Goal: Task Accomplishment & Management: Complete application form

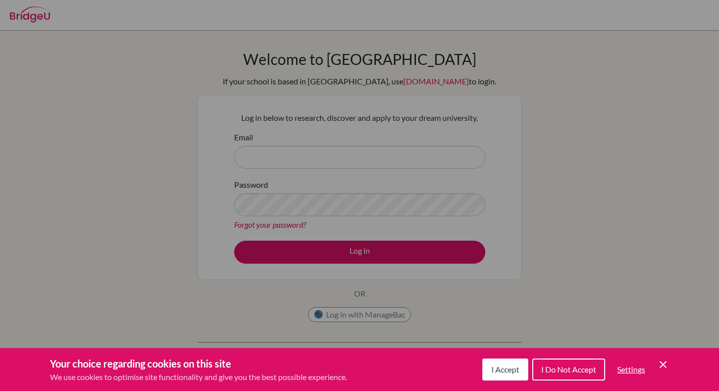
click at [665, 375] on div "I Accept I Do Not Accept Settings Cookie Control Close Icon" at bounding box center [575, 369] width 187 height 26
click at [663, 358] on div "I Accept I Do Not Accept Settings Cookie Control Close Icon" at bounding box center [575, 369] width 187 height 26
click at [663, 363] on icon "Cookie Control Close Icon" at bounding box center [663, 364] width 12 height 12
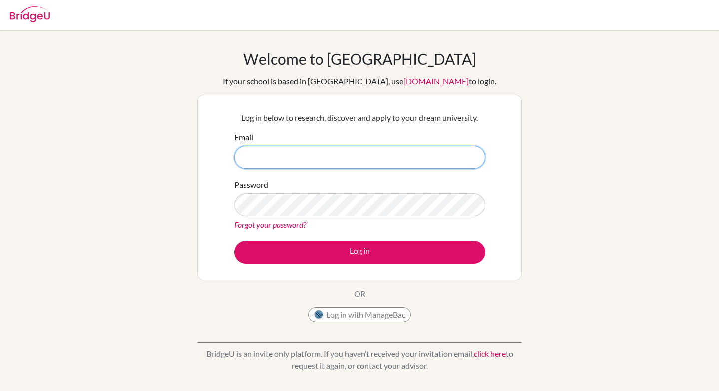
click at [344, 151] on input "Email" at bounding box center [359, 157] width 251 height 23
type input "chanbeen.p2026@asbsk.ac.th"
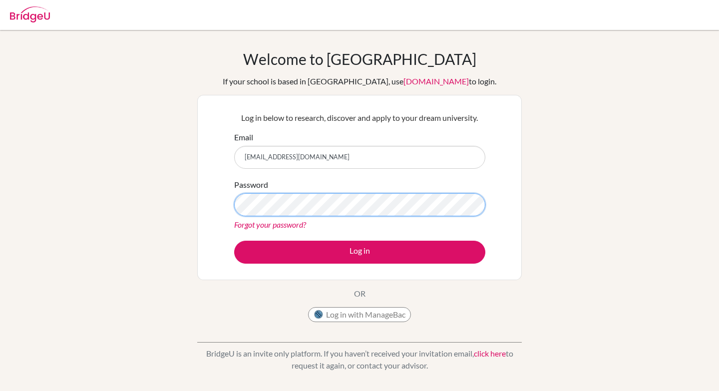
click at [234, 241] on button "Log in" at bounding box center [359, 252] width 251 height 23
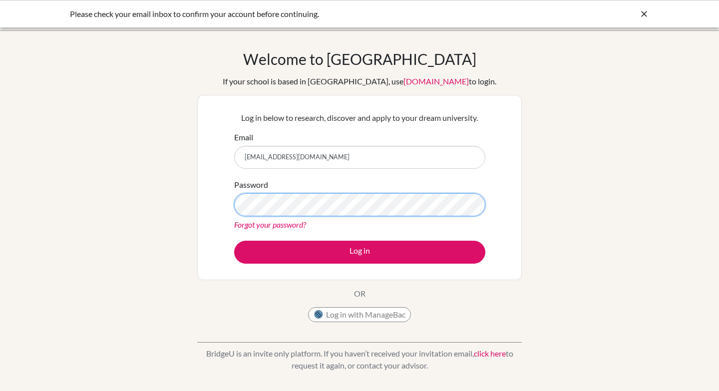
click at [234, 241] on button "Log in" at bounding box center [359, 252] width 251 height 23
click at [221, 205] on div "Log in below to research, discover and apply to your dream university. Email ch…" at bounding box center [359, 187] width 325 height 185
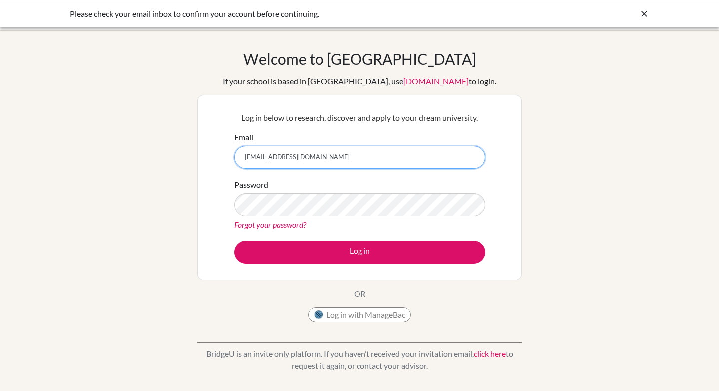
click at [268, 160] on input "chanbeen.p2026@asbsk.ac.th" at bounding box center [359, 157] width 251 height 23
click at [275, 160] on input "chanbeen.p2026@asbsk.ac.th" at bounding box center [359, 157] width 251 height 23
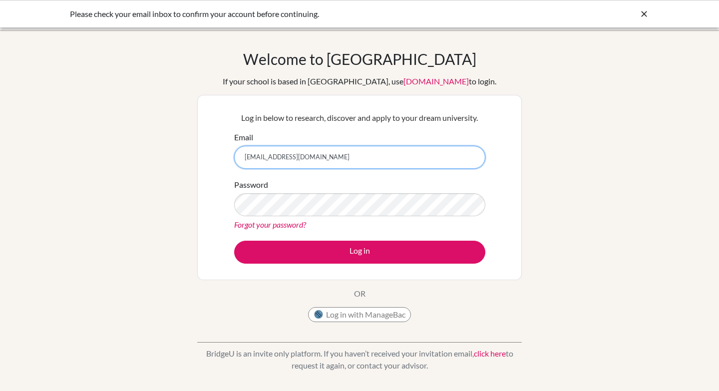
type input "[EMAIL_ADDRESS][DOMAIN_NAME]"
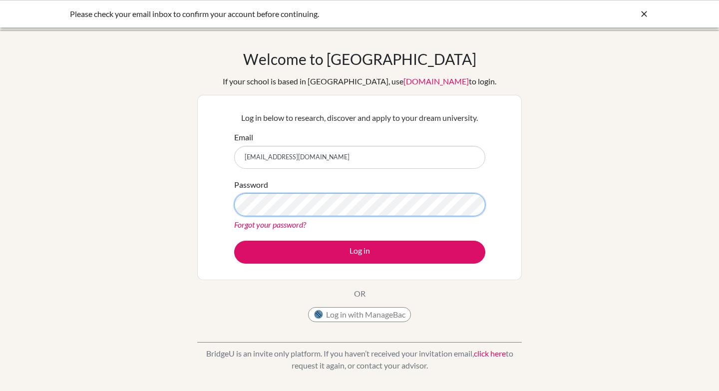
click at [234, 241] on button "Log in" at bounding box center [359, 252] width 251 height 23
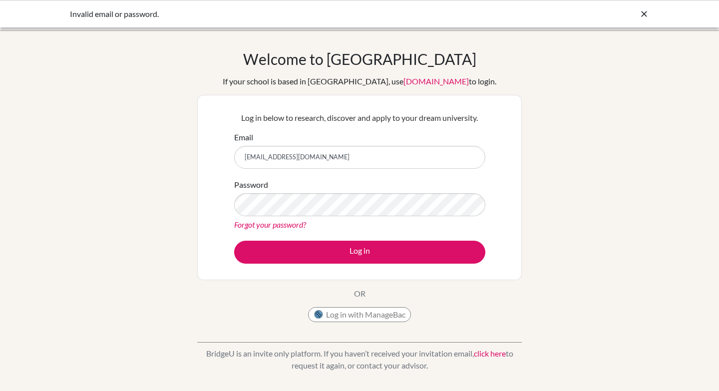
click at [255, 221] on link "Forgot your password?" at bounding box center [270, 224] width 72 height 9
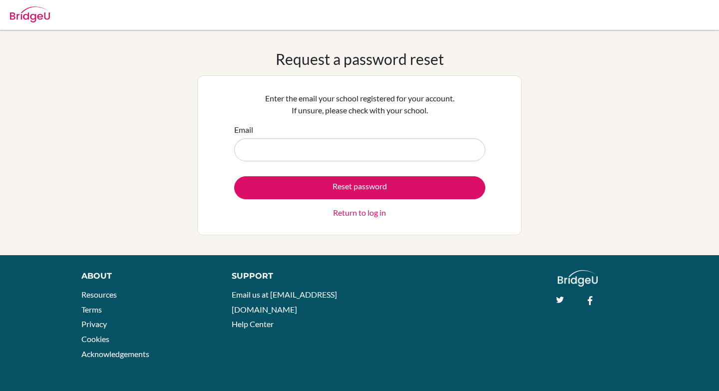
click at [277, 152] on input "Email" at bounding box center [359, 149] width 251 height 23
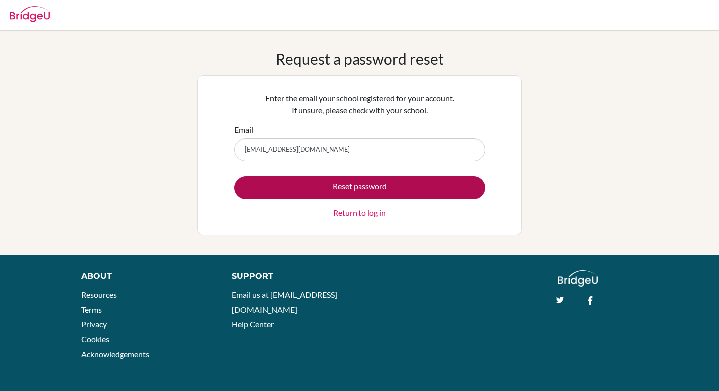
type input "[EMAIL_ADDRESS][DOMAIN_NAME]"
click at [301, 184] on button "Reset password" at bounding box center [359, 187] width 251 height 23
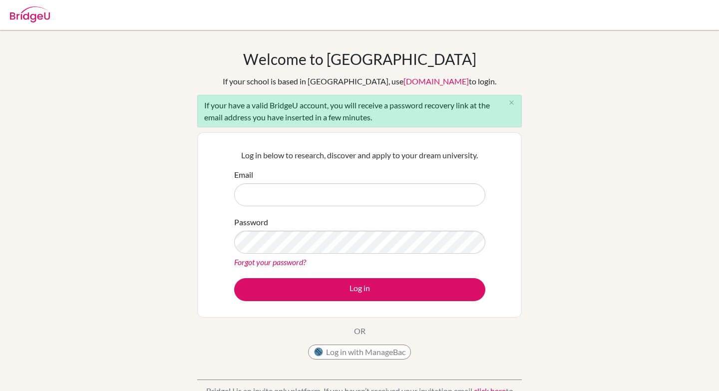
click at [298, 195] on input "Email" at bounding box center [359, 194] width 251 height 23
type input "[EMAIL_ADDRESS][DOMAIN_NAME]"
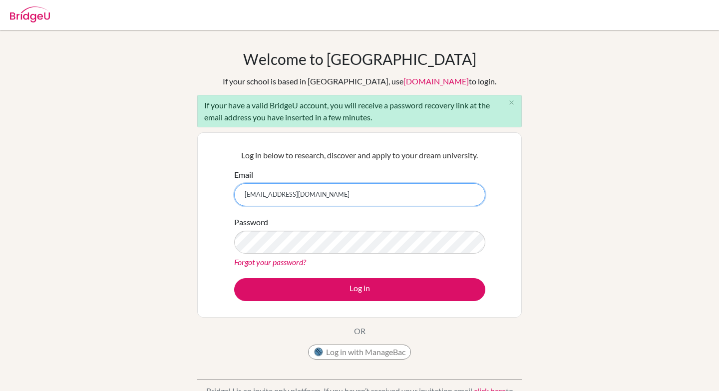
click at [310, 198] on input "chnbnprk12@gmail.com" at bounding box center [359, 194] width 251 height 23
click at [310, 198] on input "[EMAIL_ADDRESS][DOMAIN_NAME]" at bounding box center [359, 194] width 251 height 23
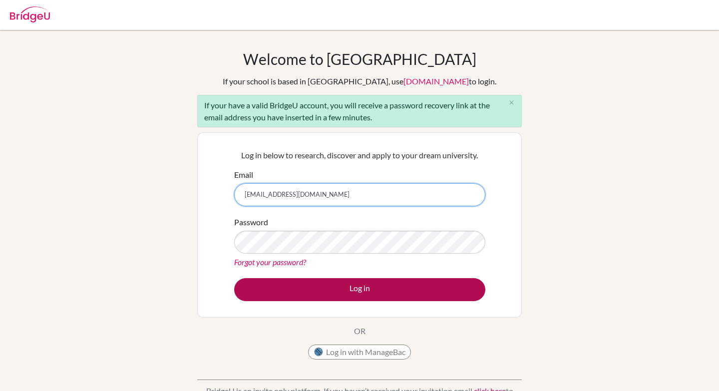
scroll to position [45, 0]
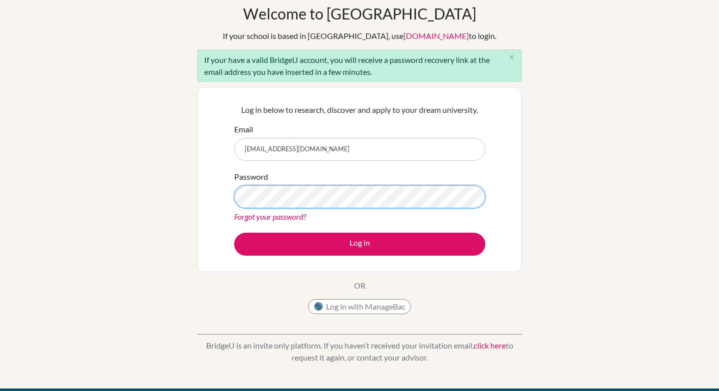
click at [234, 233] on button "Log in" at bounding box center [359, 244] width 251 height 23
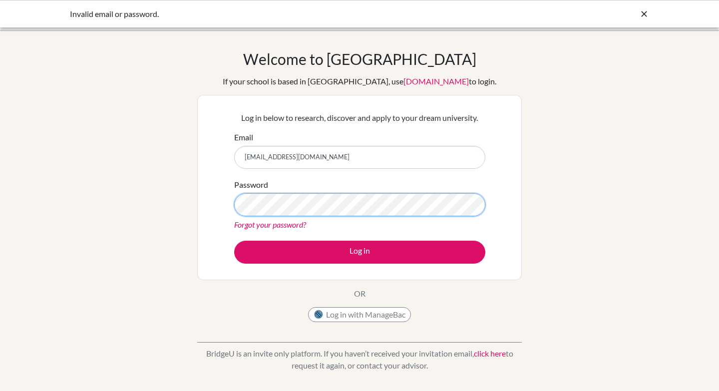
click at [234, 241] on button "Log in" at bounding box center [359, 252] width 251 height 23
click at [293, 164] on input "[EMAIL_ADDRESS][DOMAIN_NAME]" at bounding box center [359, 157] width 251 height 23
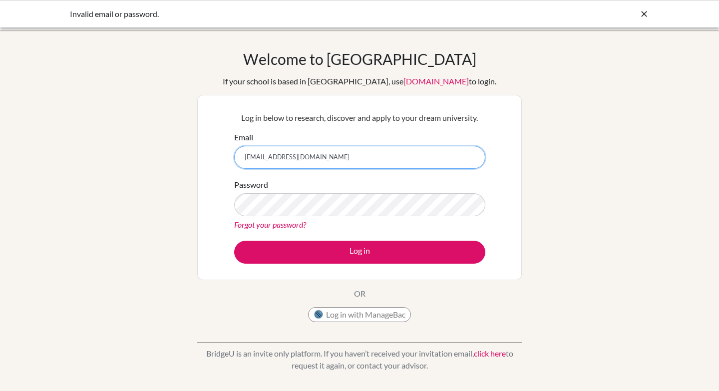
click at [251, 154] on input "chanbeen.p2026@asbsk.ac.th" at bounding box center [359, 157] width 251 height 23
click at [284, 155] on input "chanbeen.p2026@asbsk.ac.th" at bounding box center [359, 157] width 251 height 23
drag, startPoint x: 292, startPoint y: 155, endPoint x: 239, endPoint y: 158, distance: 53.5
click at [239, 158] on input "chanbeen.p2026@asbsk.ac.th" at bounding box center [359, 157] width 251 height 23
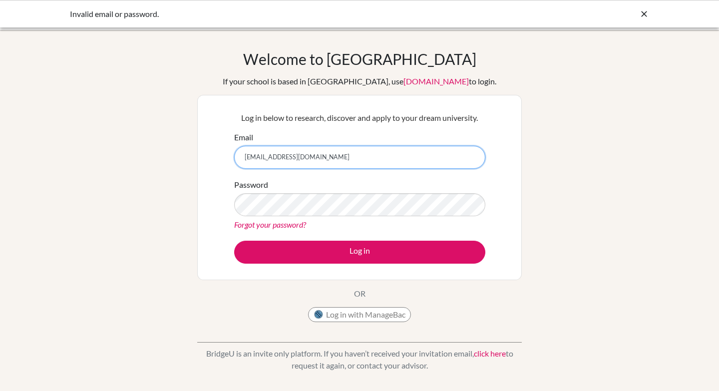
type input "[EMAIL_ADDRESS][DOMAIN_NAME]"
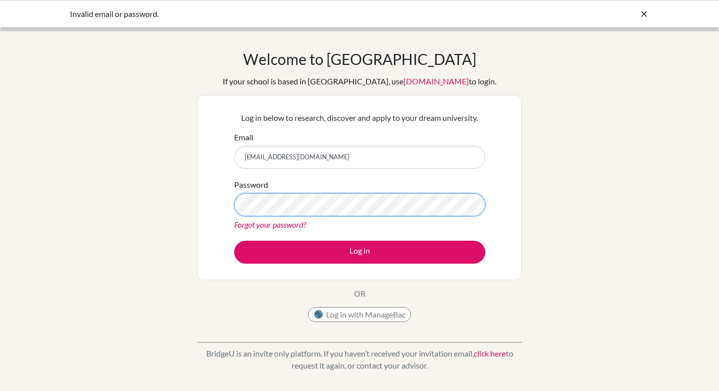
click at [234, 241] on button "Log in" at bounding box center [359, 252] width 251 height 23
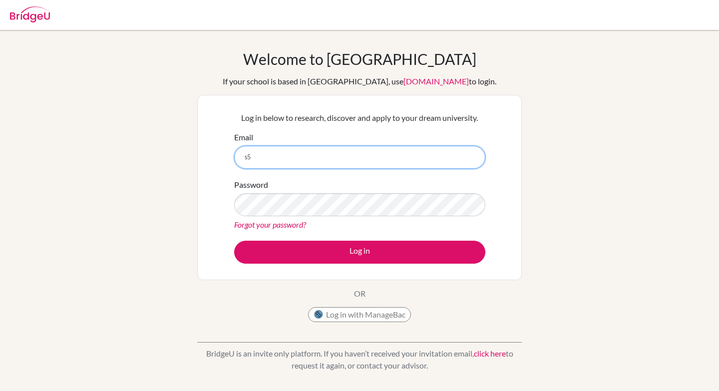
type input "[EMAIL_ADDRESS][DOMAIN_NAME]"
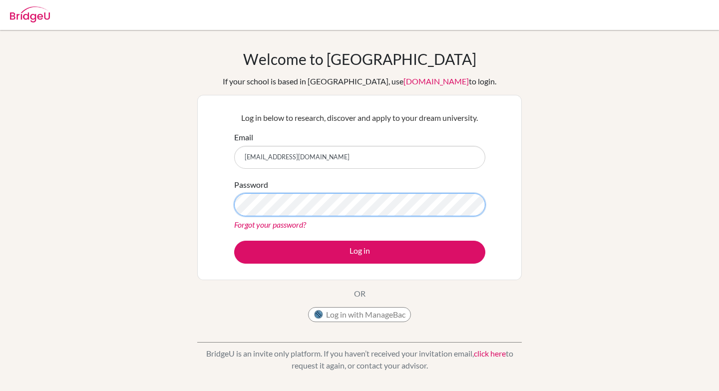
click at [234, 241] on button "Log in" at bounding box center [359, 252] width 251 height 23
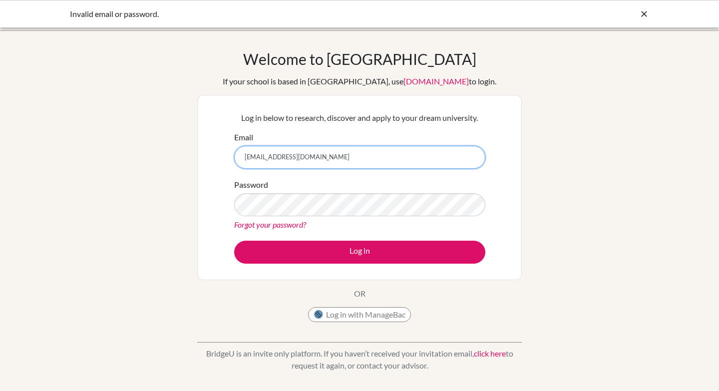
click at [288, 157] on input "s505158@asbsk.ac.th" at bounding box center [359, 157] width 251 height 23
type input "[EMAIL_ADDRESS][DOMAIN_NAME]"
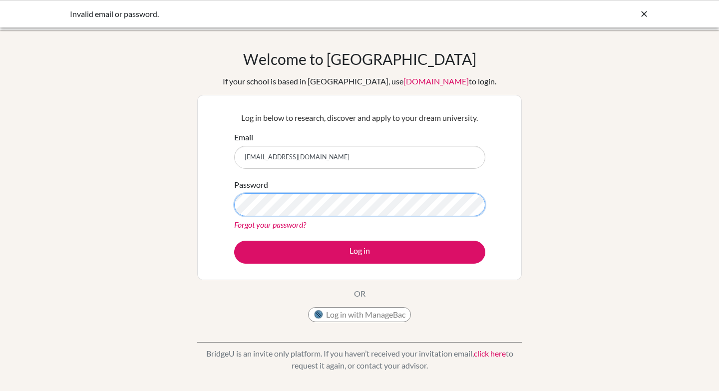
click at [234, 241] on button "Log in" at bounding box center [359, 252] width 251 height 23
